Goal: Information Seeking & Learning: Find specific fact

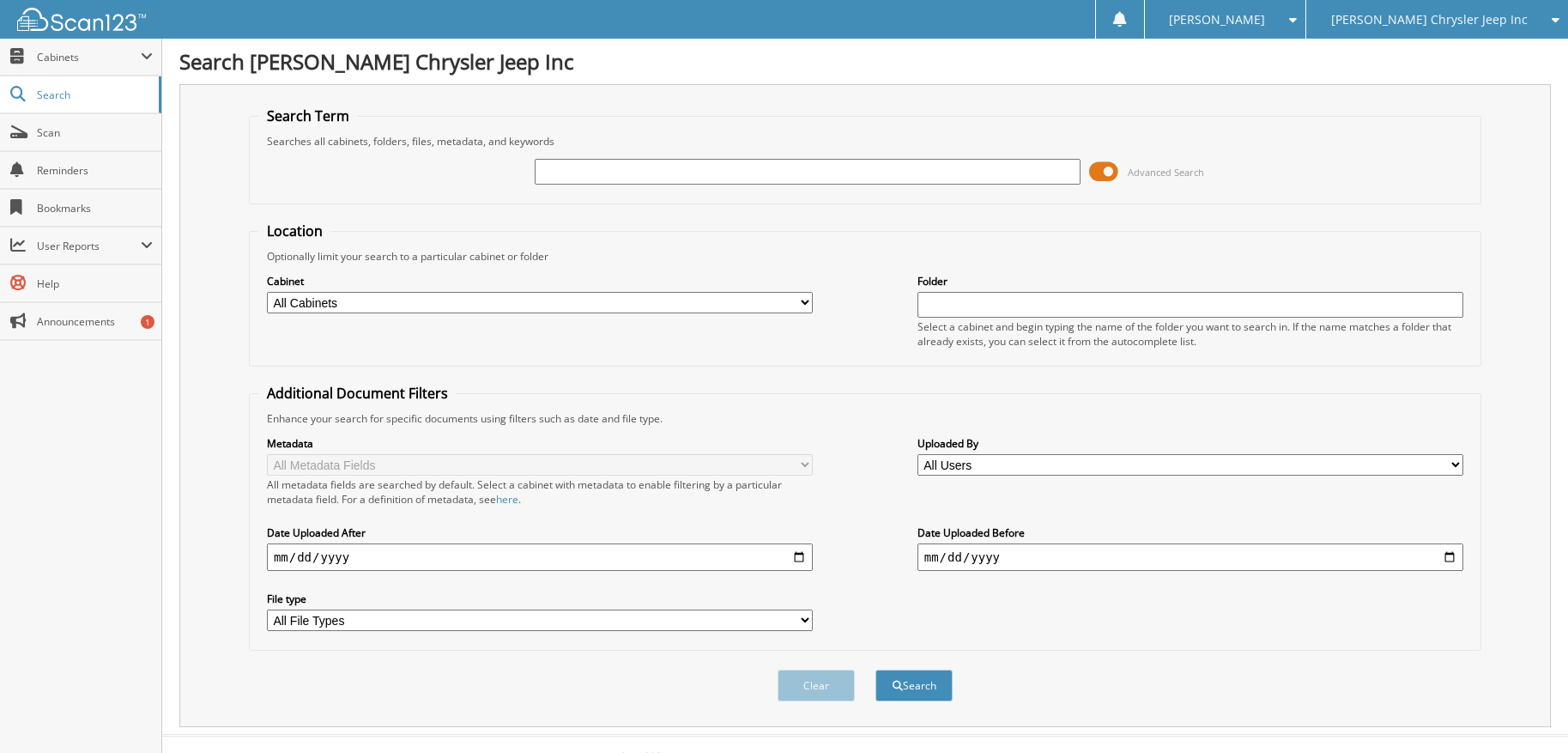
click at [584, 171] on input "text" at bounding box center [807, 171] width 546 height 26
type input "540097"
click at [875, 670] on button "Search" at bounding box center [914, 686] width 77 height 31
click at [848, 394] on fieldset "Additional Document Filters Enhance your search for specific documents using fi…" at bounding box center [865, 517] width 1233 height 267
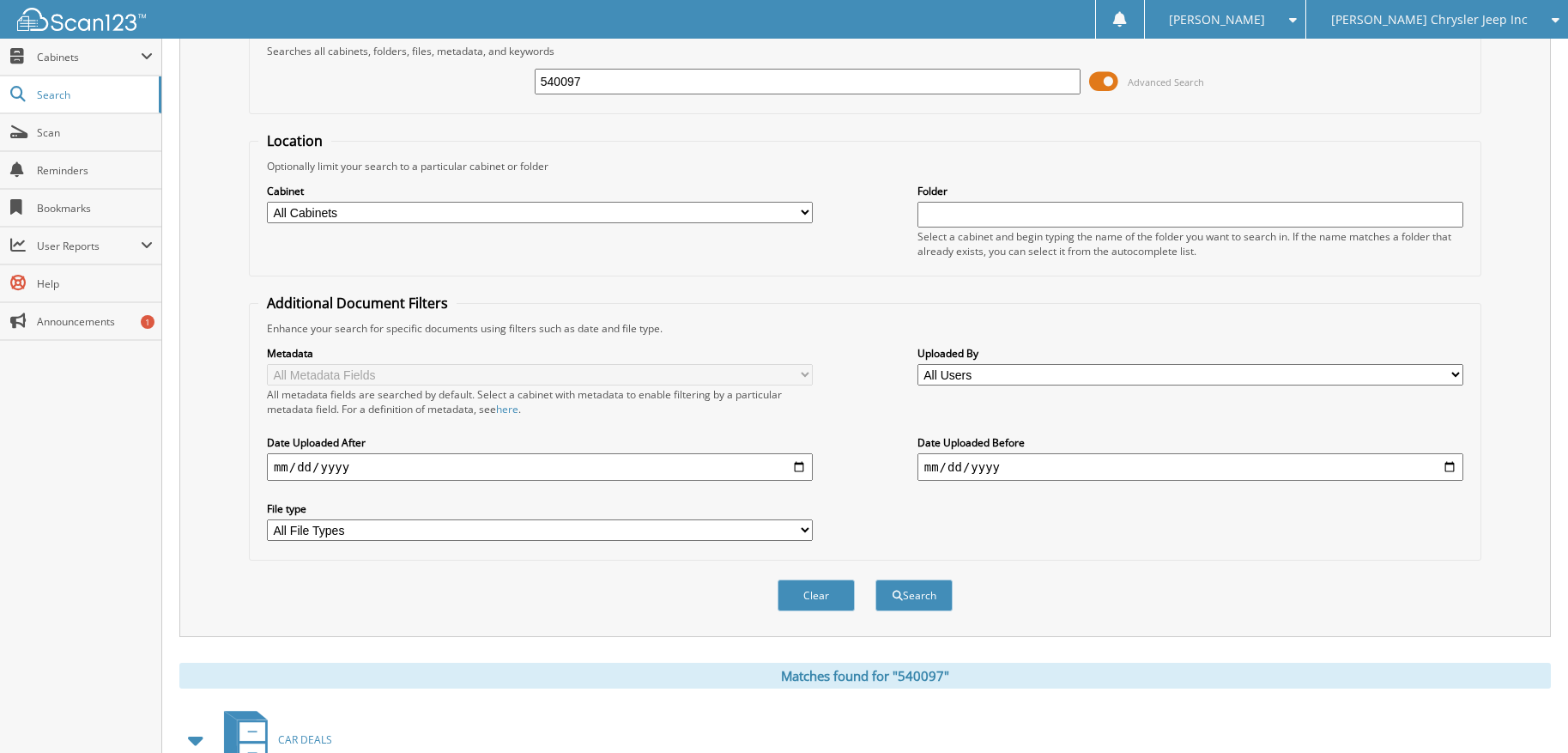
scroll to position [429, 0]
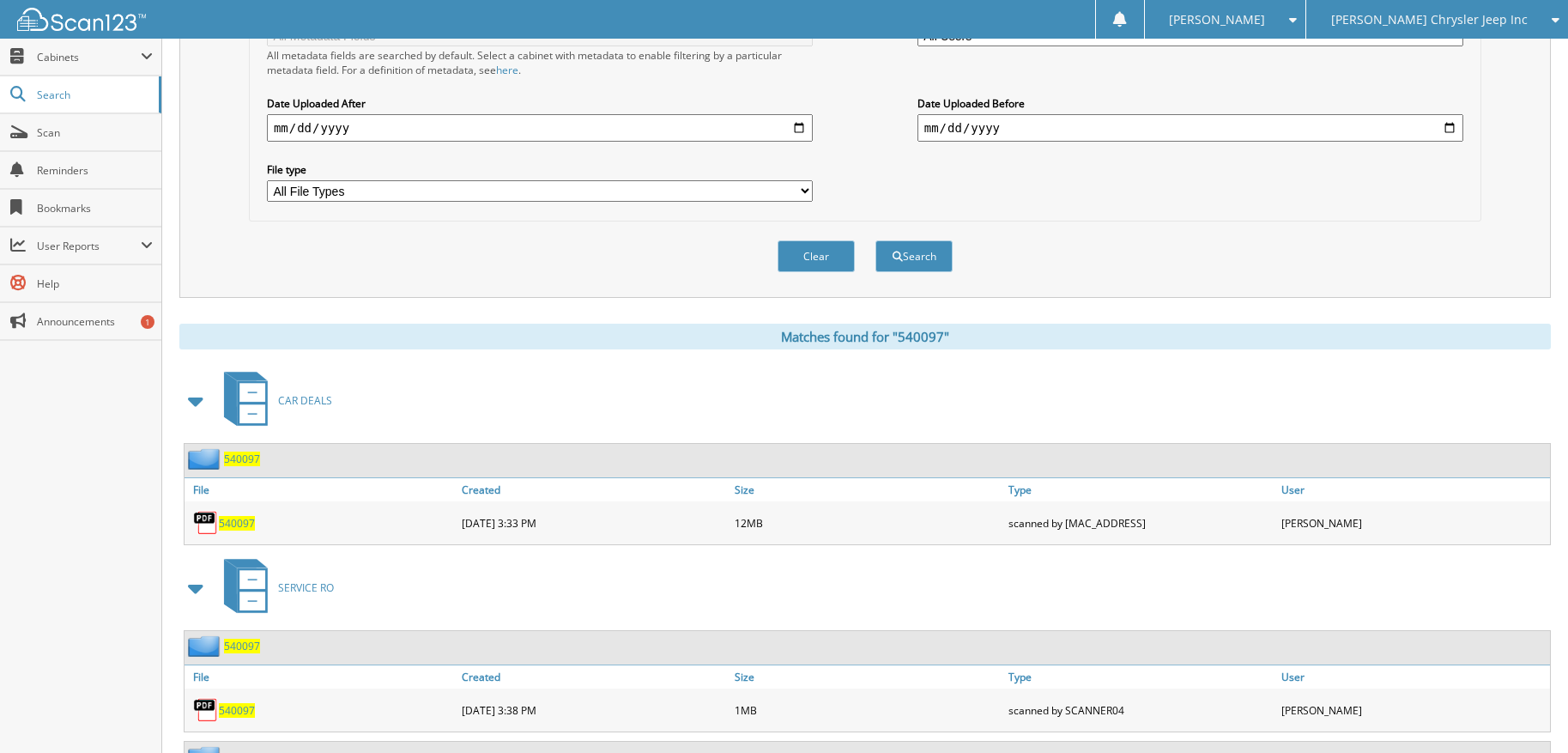
click at [232, 525] on span "540097" at bounding box center [237, 524] width 36 height 15
click at [233, 514] on div "540097" at bounding box center [321, 523] width 273 height 34
